Goal: Task Accomplishment & Management: Complete application form

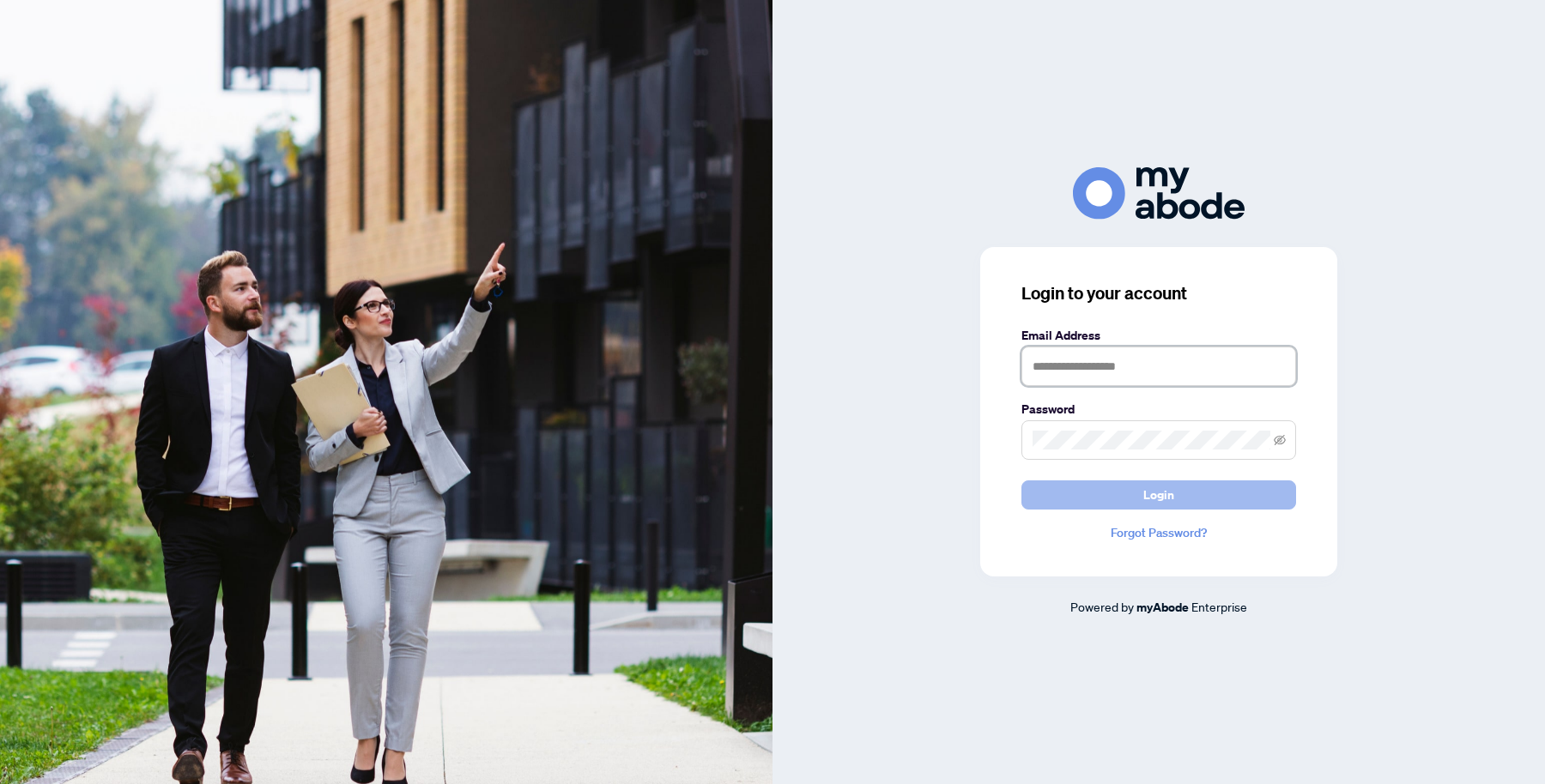
type input "**********"
click at [1146, 490] on span "Login" at bounding box center [1159, 495] width 31 height 27
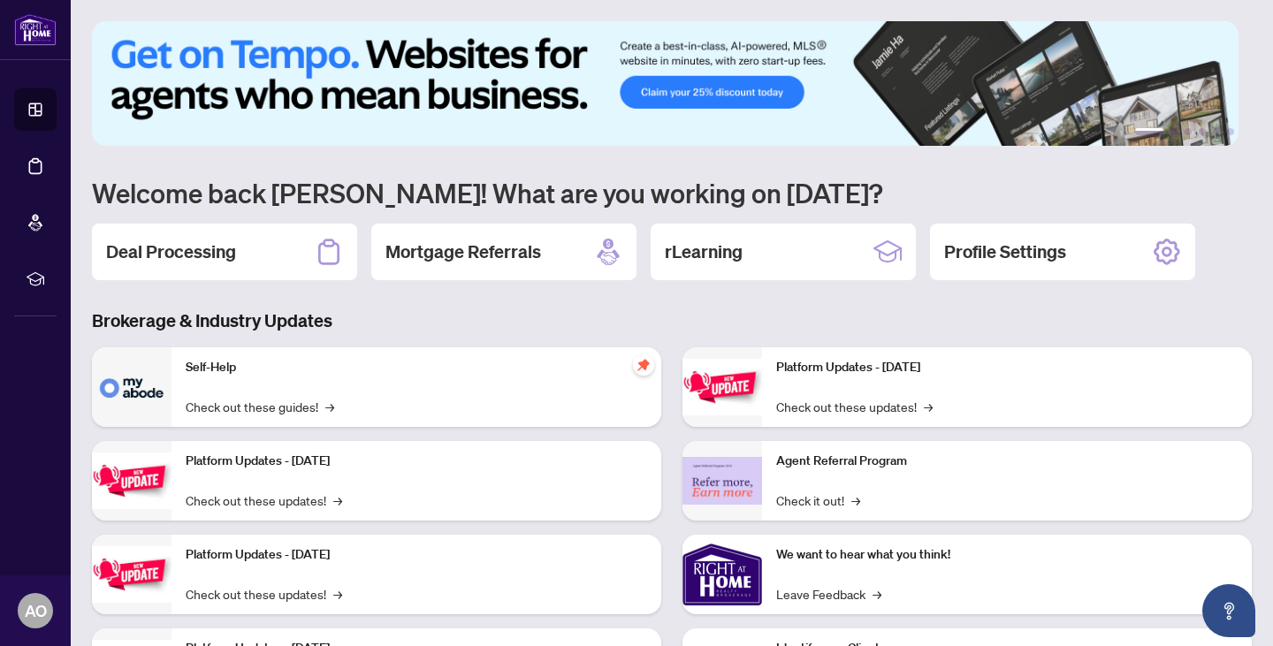
click at [156, 252] on h2 "Deal Processing" at bounding box center [171, 252] width 130 height 25
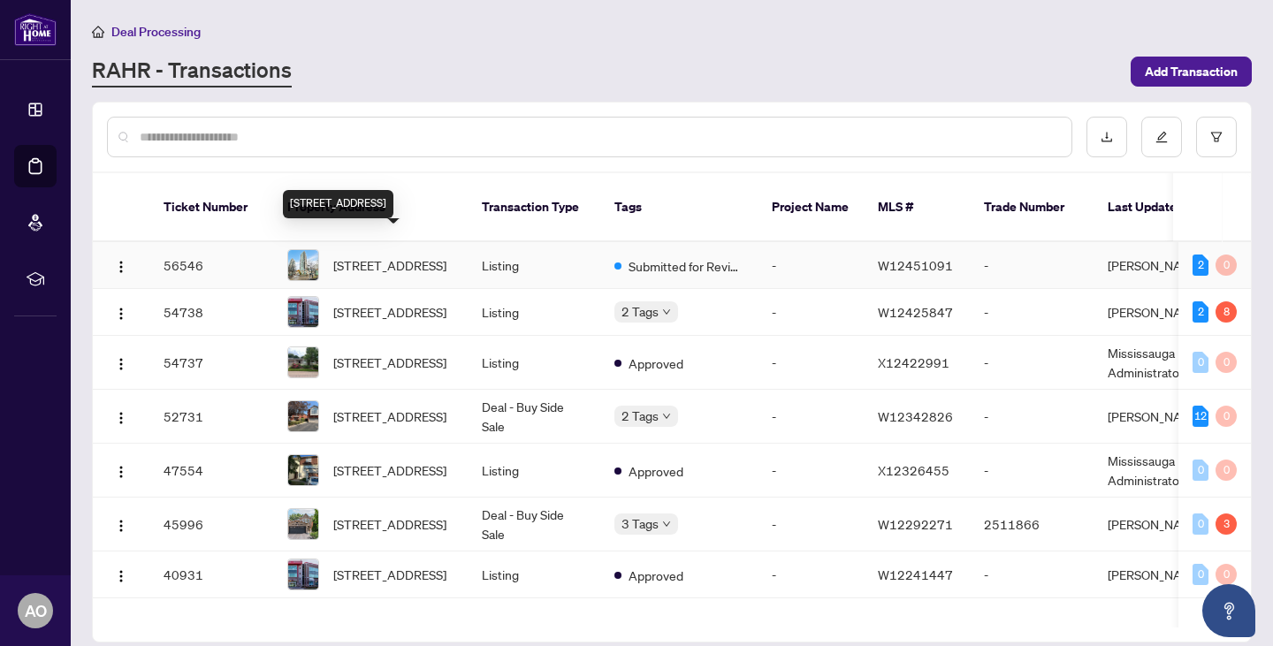
click at [369, 256] on span "[STREET_ADDRESS]" at bounding box center [389, 265] width 113 height 19
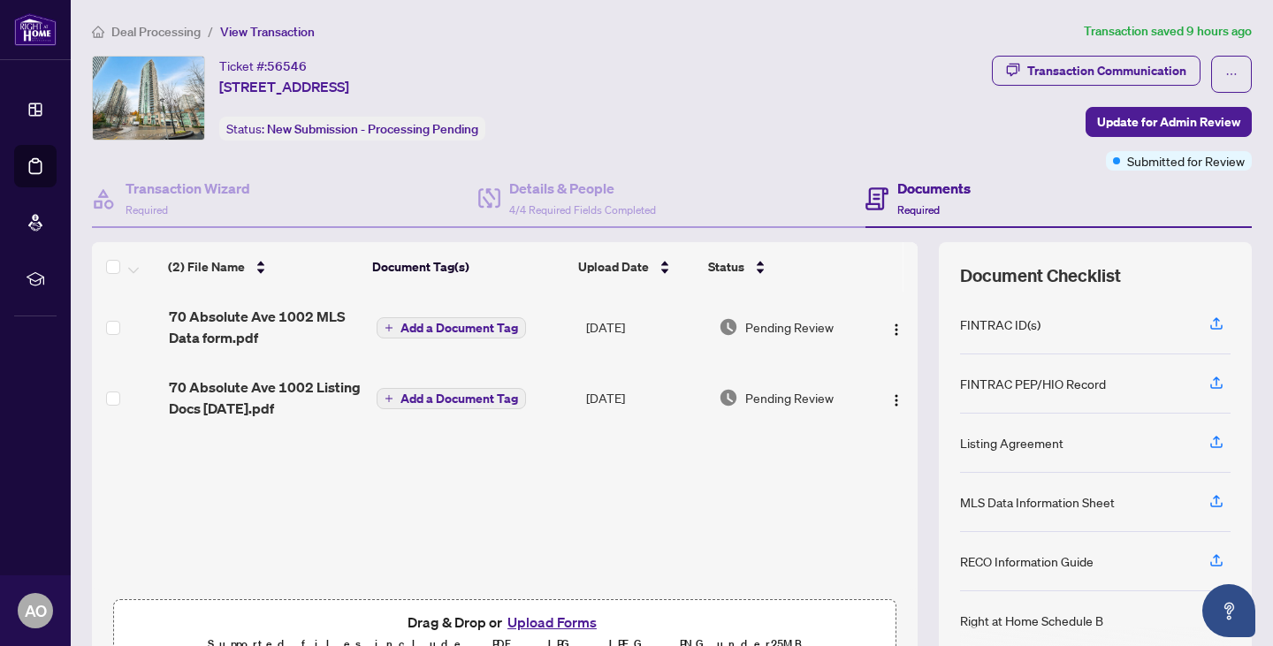
click at [538, 622] on button "Upload Forms" at bounding box center [552, 622] width 100 height 23
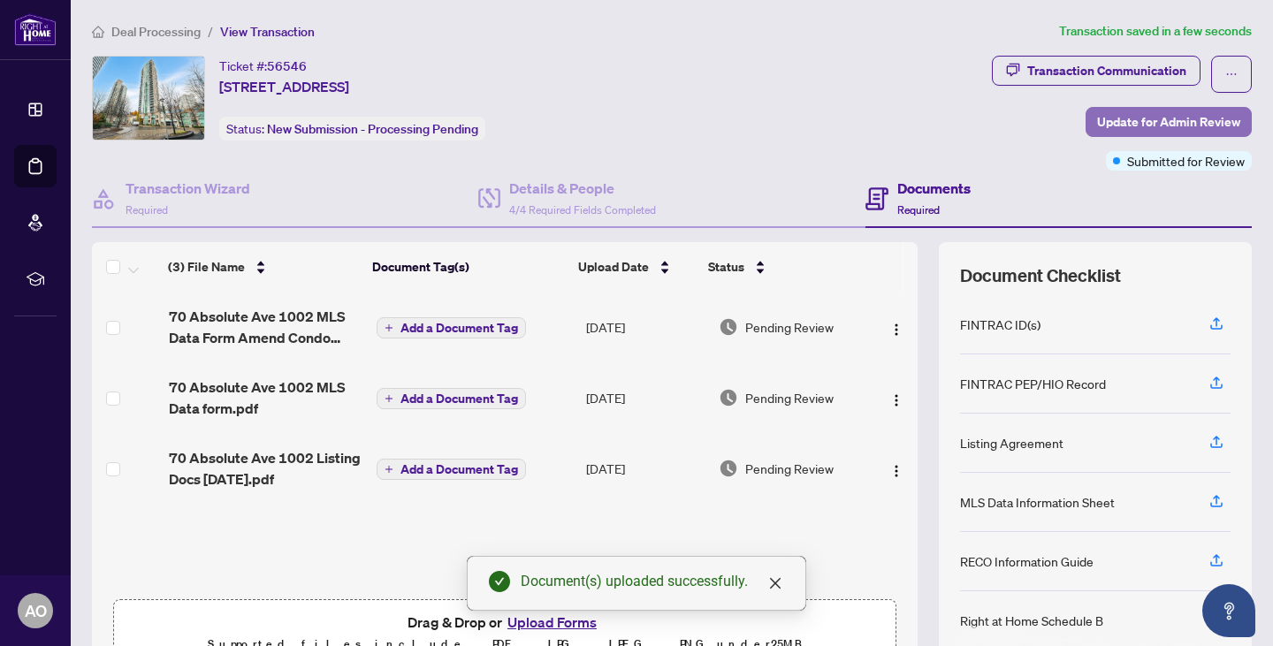
click at [1143, 122] on span "Update for Admin Review" at bounding box center [1168, 122] width 143 height 28
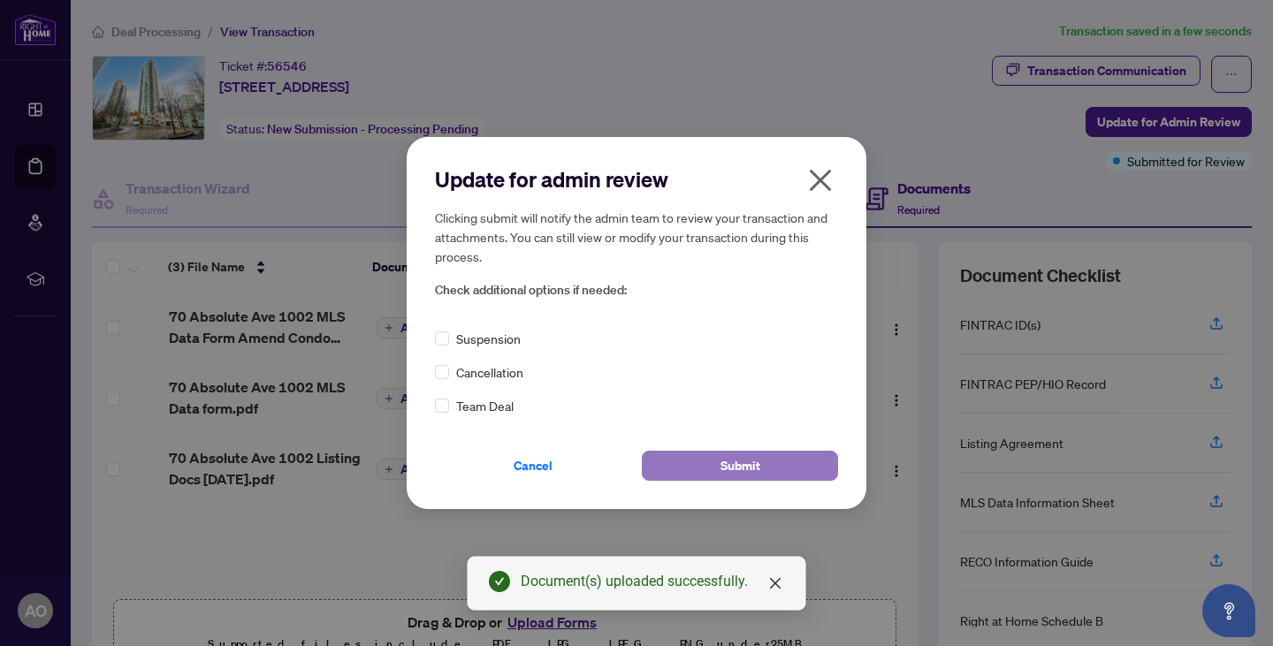
click at [729, 474] on span "Submit" at bounding box center [741, 466] width 40 height 28
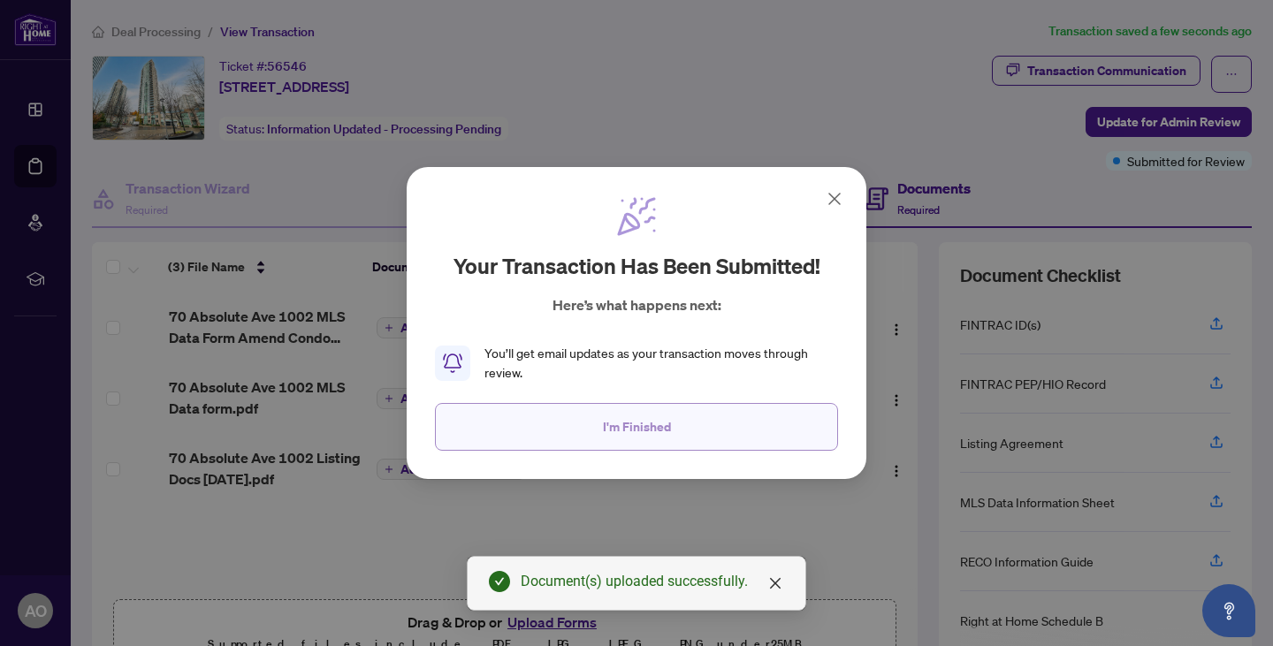
click at [610, 429] on span "I'm Finished" at bounding box center [637, 427] width 68 height 28
